Goal: Subscribe to service/newsletter

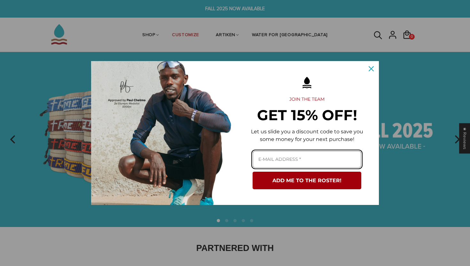
click at [273, 154] on input "Email field" at bounding box center [306, 159] width 109 height 17
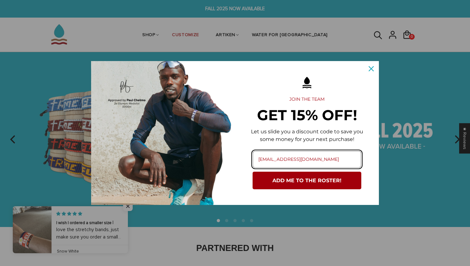
type input "[EMAIL_ADDRESS][DOMAIN_NAME]"
click at [252, 172] on button "ADD ME TO THE ROSTER!" at bounding box center [306, 181] width 109 height 18
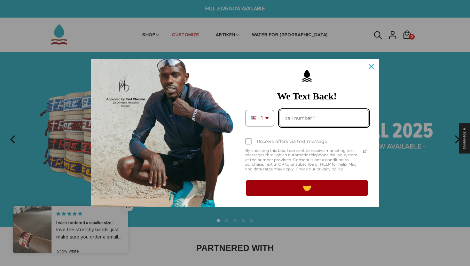
click at [296, 121] on input "Phone number field" at bounding box center [323, 118] width 89 height 17
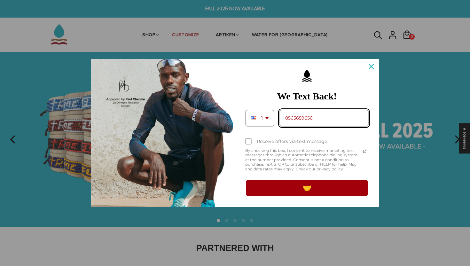
type input "8565659656"
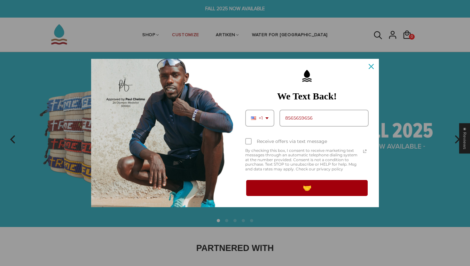
click at [281, 146] on label "Receive offers via text message" at bounding box center [306, 141] width 123 height 14
click at [249, 144] on input "Receive offers via text message" at bounding box center [247, 142] width 4 height 4
checkbox input "true"
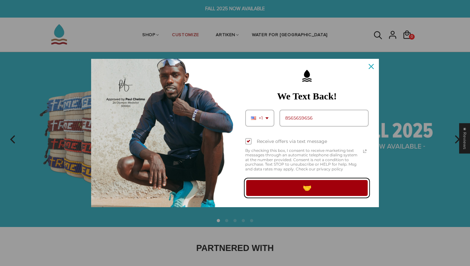
click at [305, 187] on button "🤝" at bounding box center [306, 188] width 123 height 18
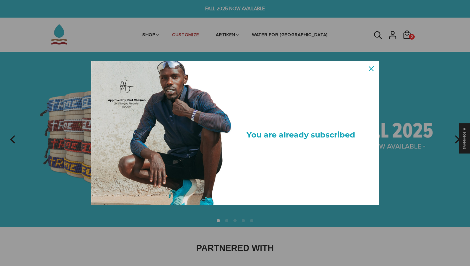
click at [301, 165] on div "You are already subscribed" at bounding box center [306, 133] width 128 height 128
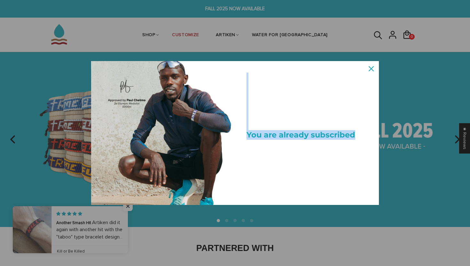
drag, startPoint x: 296, startPoint y: 167, endPoint x: 343, endPoint y: 74, distance: 103.9
click at [342, 74] on div "You are already subscribed" at bounding box center [306, 133] width 128 height 128
click at [369, 67] on icon "close icon" at bounding box center [370, 68] width 5 height 5
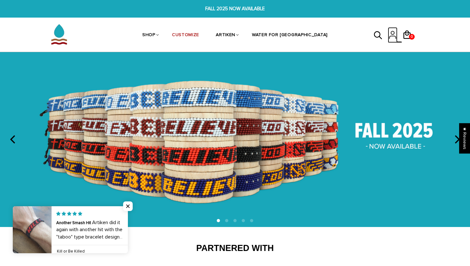
click at [390, 33] on icon at bounding box center [393, 34] width 10 height 15
